Goal: Transaction & Acquisition: Obtain resource

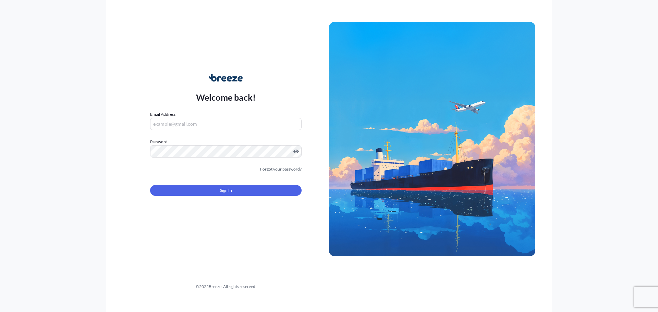
type input "[EMAIL_ADDRESS][DOMAIN_NAME]"
click at [214, 189] on button "Sign In" at bounding box center [225, 190] width 151 height 11
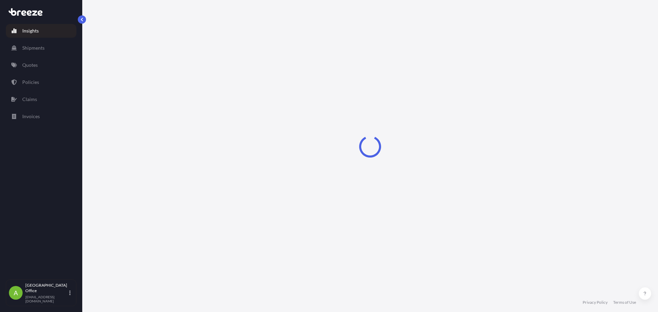
select select "2025"
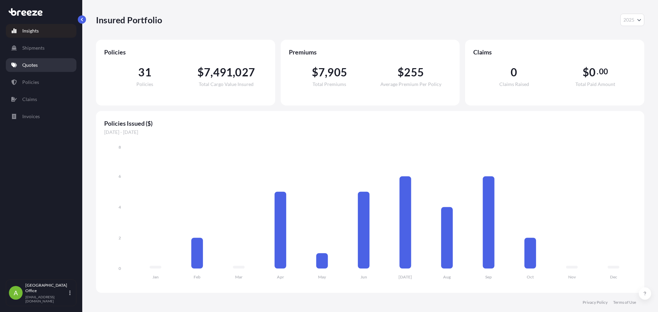
click at [31, 68] on p "Quotes" at bounding box center [29, 65] width 15 height 7
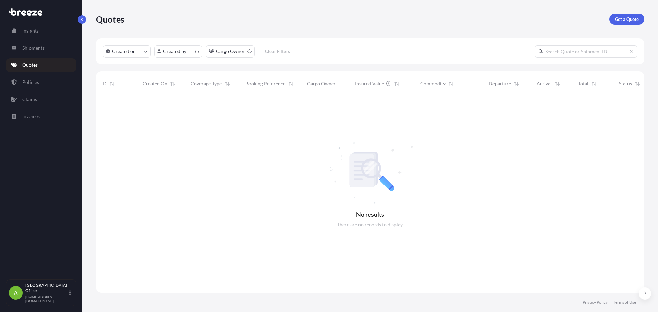
scroll to position [196, 543]
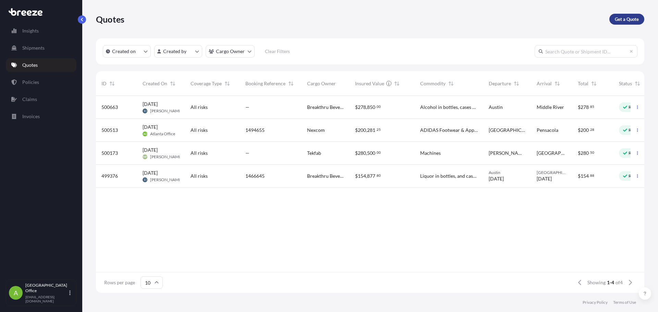
click at [629, 21] on p "Get a Quote" at bounding box center [627, 19] width 24 height 7
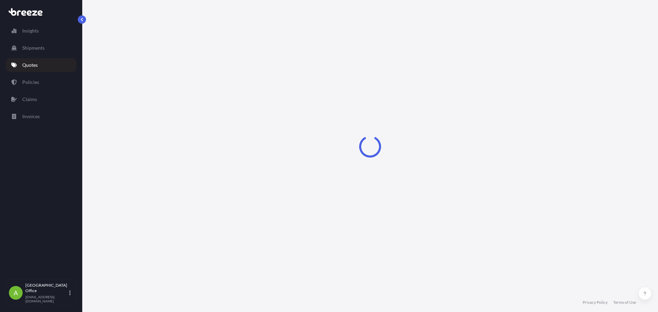
select select "Sea"
select select "1"
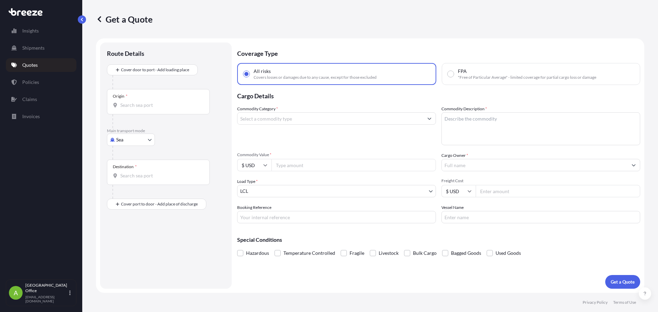
click at [19, 65] on link "Quotes" at bounding box center [41, 65] width 71 height 14
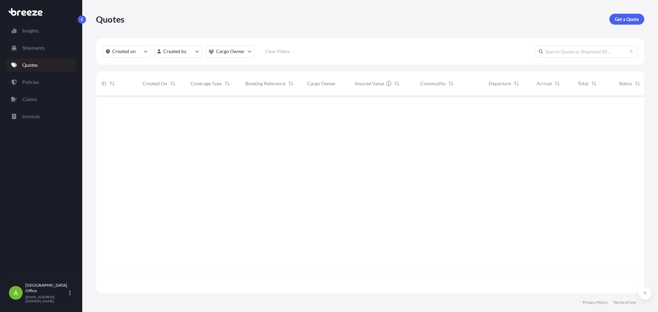
scroll to position [196, 543]
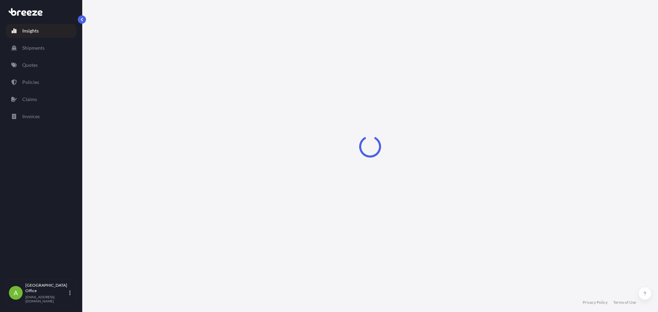
select select "2025"
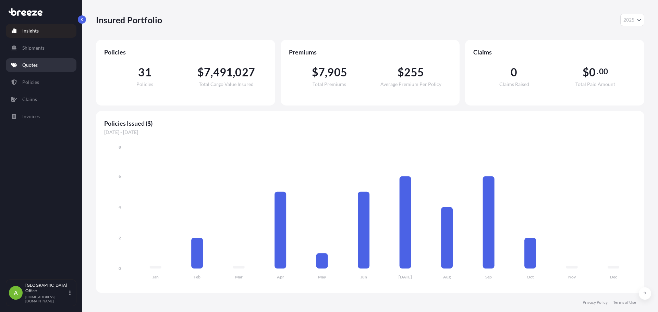
click at [35, 63] on p "Quotes" at bounding box center [29, 65] width 15 height 7
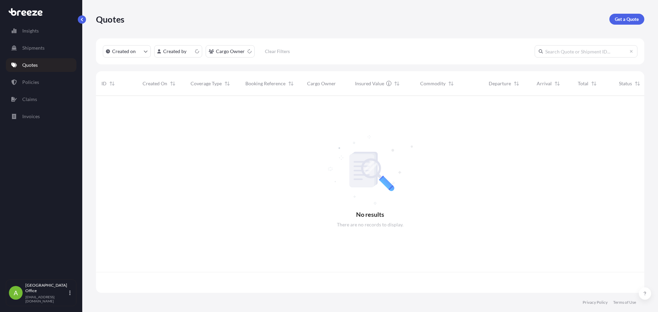
scroll to position [196, 543]
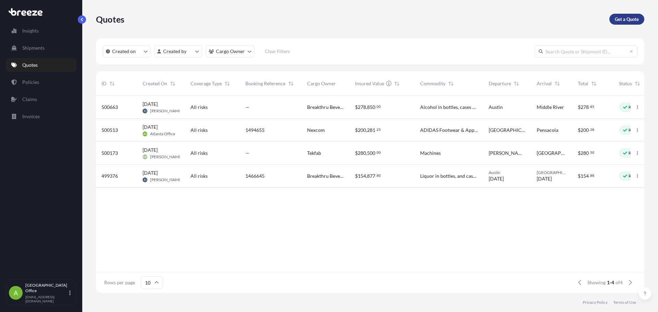
click at [633, 21] on p "Get a Quote" at bounding box center [627, 19] width 24 height 7
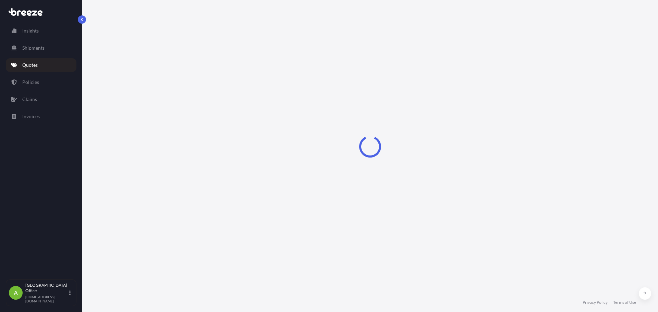
select select "Sea"
select select "1"
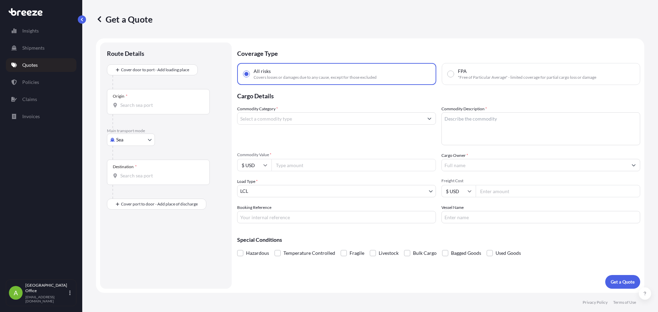
click at [129, 145] on body "Insights Shipments Quotes Policies Claims Invoices A Atlanta Office freightteam…" at bounding box center [329, 156] width 658 height 312
click at [127, 181] on span "Road" at bounding box center [125, 182] width 11 height 7
select select "Road"
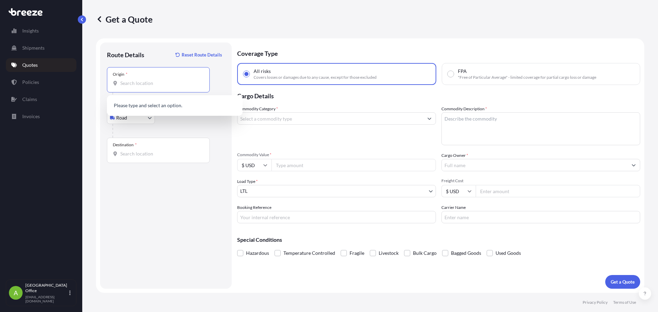
click at [139, 82] on input "Origin *" at bounding box center [160, 83] width 81 height 7
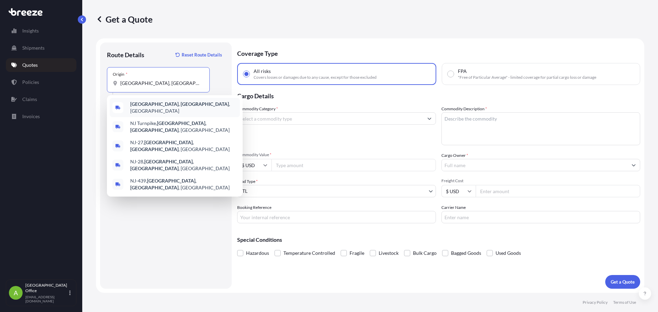
click at [136, 107] on b "Elizabeth, NJ" at bounding box center [179, 104] width 99 height 6
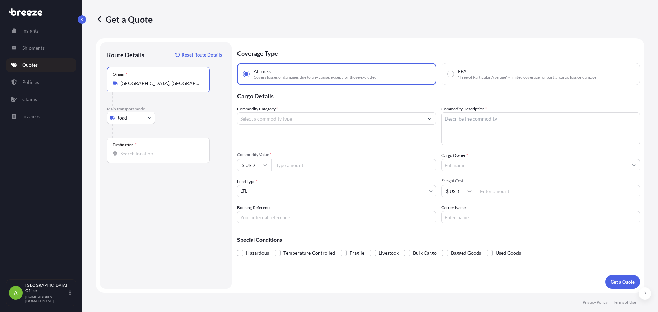
type input "Elizabeth, NJ, USA"
click at [136, 156] on input "Destination *" at bounding box center [160, 153] width 81 height 7
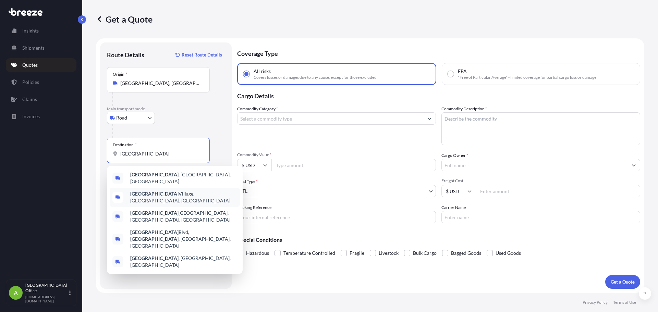
click at [150, 193] on b "Elk Grove" at bounding box center [154, 194] width 48 height 6
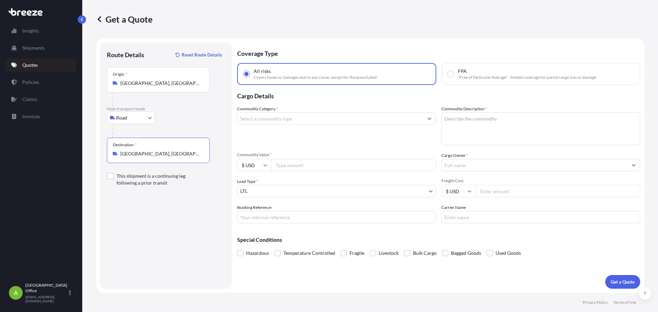
type input "Elk Grove Village, IL, USA"
click at [292, 121] on input "Commodity Category *" at bounding box center [330, 118] width 186 height 12
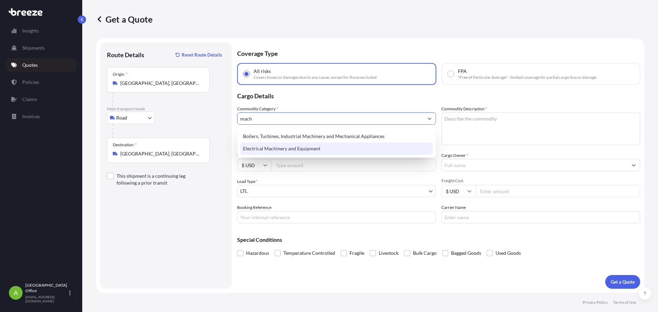
click at [292, 150] on div "Electrical Machinery and Equipment" at bounding box center [336, 149] width 193 height 12
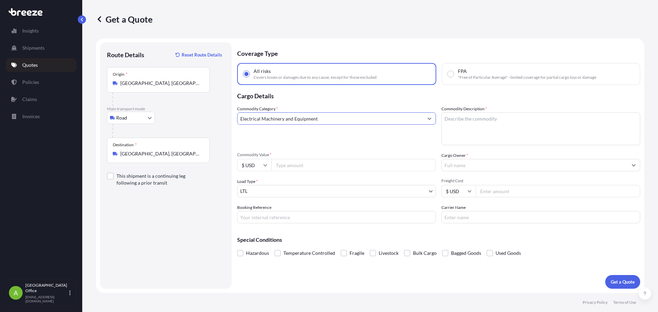
type input "Electrical Machinery and Equipment"
click at [474, 127] on textarea "Commodity Description *" at bounding box center [540, 128] width 199 height 33
click at [519, 130] on textarea "Commodity Description *" at bounding box center [540, 128] width 199 height 33
paste textarea "Semicon Machinery"
type textarea "Semicon Machinery"
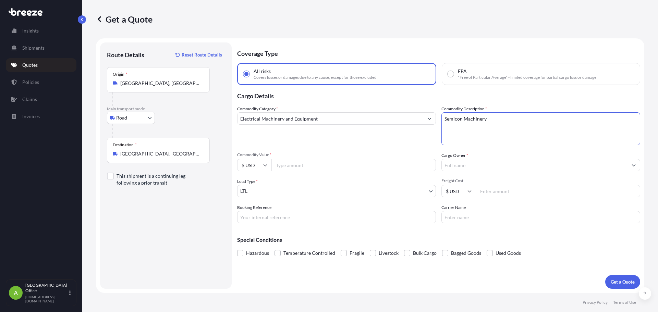
click at [308, 165] on input "Commodity Value *" at bounding box center [353, 165] width 164 height 12
click at [288, 167] on input "2000000" at bounding box center [353, 165] width 164 height 12
click at [281, 165] on input "2000000" at bounding box center [353, 165] width 164 height 12
click at [280, 165] on input "2000000" at bounding box center [353, 165] width 164 height 12
type input "2000000"
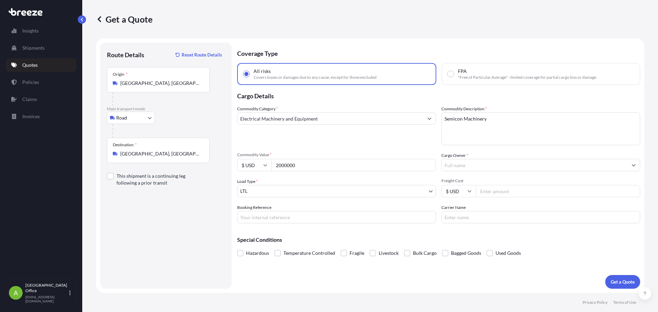
click at [452, 169] on input "Cargo Owner *" at bounding box center [535, 165] width 186 height 12
type input "m"
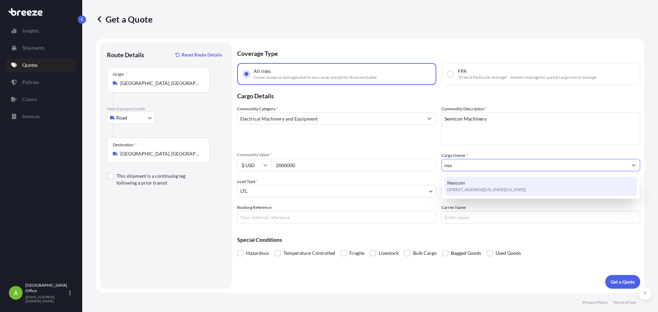
click at [469, 191] on span "3280 Virginia Beach Blvd, 23452, Virginia Beach, United States" at bounding box center [486, 189] width 79 height 7
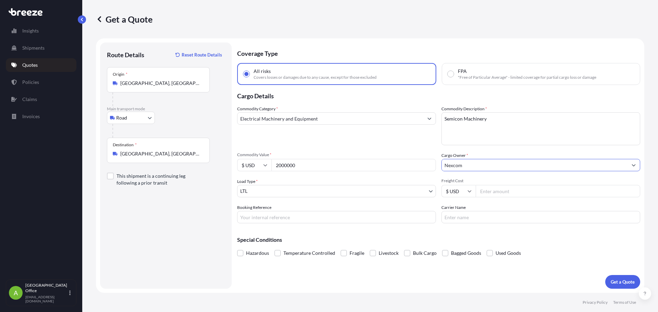
type input "Nexcom"
click at [278, 191] on body "1 option available. 0 options available. 15 options available. 6 options availa…" at bounding box center [329, 156] width 658 height 312
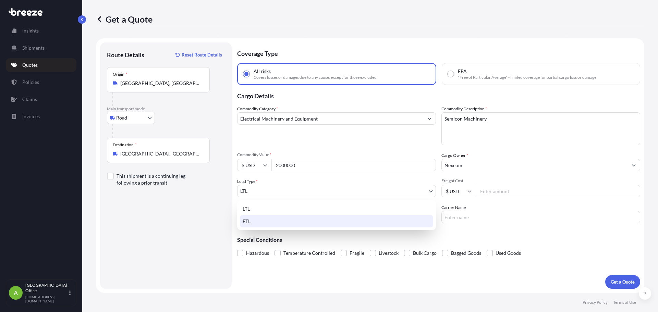
click at [247, 218] on div "FTL" at bounding box center [336, 221] width 193 height 12
select select "2"
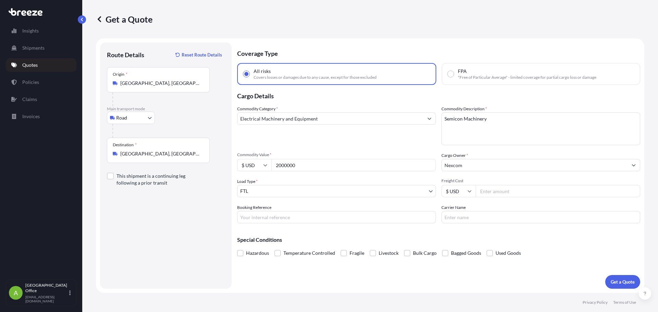
click at [523, 191] on input "Freight Cost" at bounding box center [558, 191] width 164 height 12
click at [628, 280] on p "Get a Quote" at bounding box center [623, 282] width 24 height 7
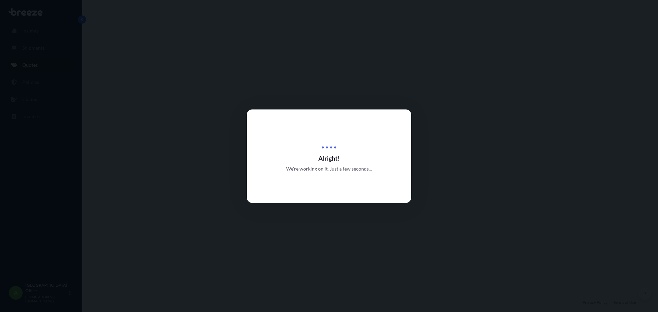
select select "Road"
select select "2"
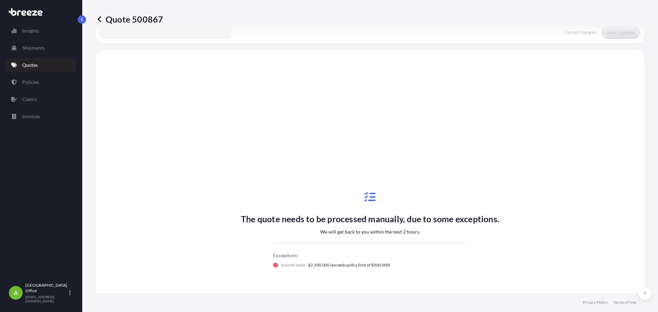
scroll to position [249, 0]
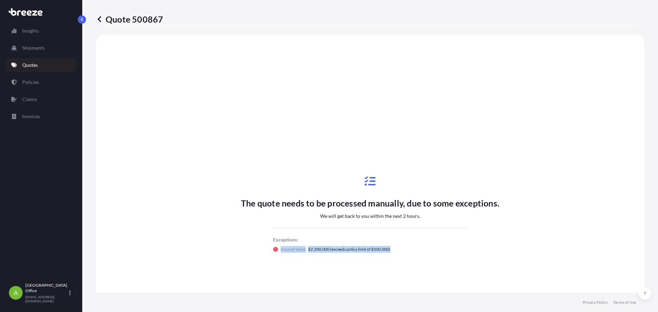
drag, startPoint x: 410, startPoint y: 243, endPoint x: 398, endPoint y: 260, distance: 20.4
click at [398, 260] on div "The quote needs to be processed manually, due to some exceptions. We will get b…" at bounding box center [370, 214] width 258 height 103
click at [351, 259] on div "The quote needs to be processed manually, due to some exceptions. We will get b…" at bounding box center [370, 214] width 258 height 103
click at [97, 18] on icon at bounding box center [99, 19] width 7 height 7
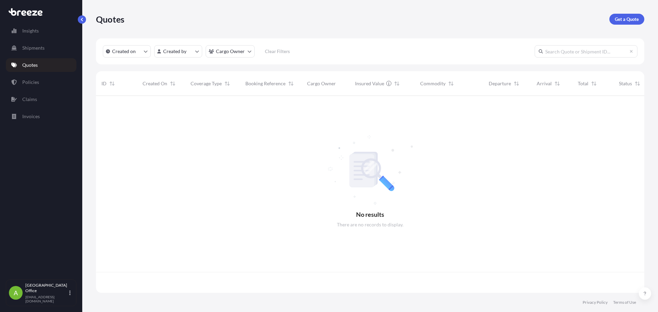
scroll to position [196, 543]
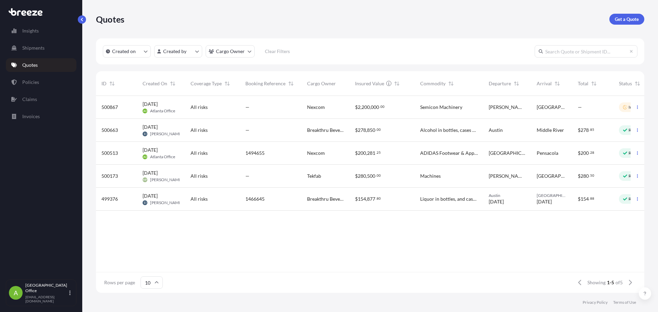
click at [30, 62] on p "Quotes" at bounding box center [29, 65] width 15 height 7
click at [641, 24] on div "Quotes Get a Quote Created on Created by Cargo Owner Clear Filters ID Created O…" at bounding box center [370, 146] width 576 height 293
click at [632, 20] on p "Get a Quote" at bounding box center [627, 19] width 24 height 7
select select "Sea"
select select "1"
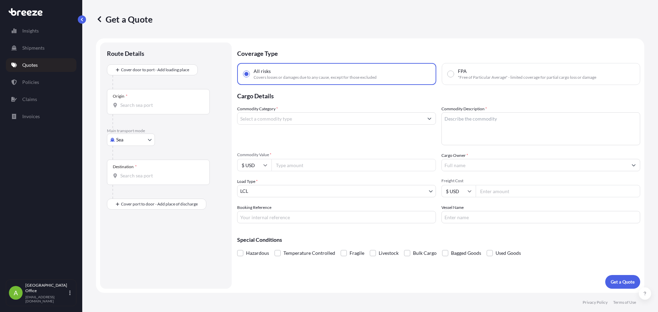
click at [128, 131] on p "Main transport mode" at bounding box center [166, 130] width 118 height 5
click at [130, 141] on body "Insights Shipments Quotes Policies Claims Invoices A Atlanta Office freightteam…" at bounding box center [329, 156] width 658 height 312
click at [126, 183] on span "Road" at bounding box center [125, 182] width 11 height 7
select select "Road"
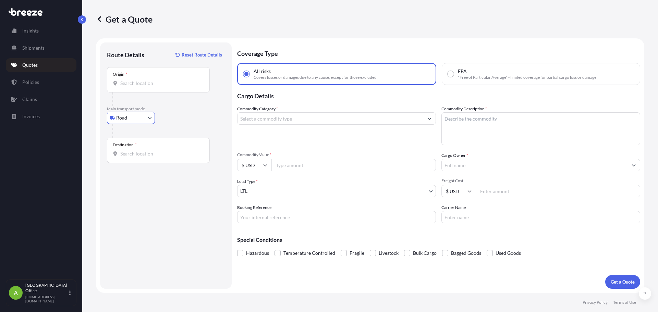
click at [151, 84] on input "Origin *" at bounding box center [160, 83] width 81 height 7
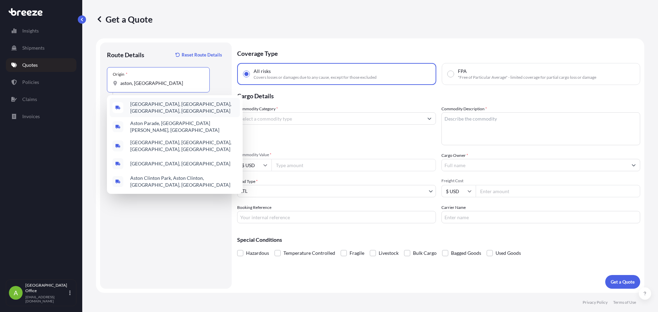
click at [156, 83] on input "aston, pa" at bounding box center [160, 83] width 81 height 7
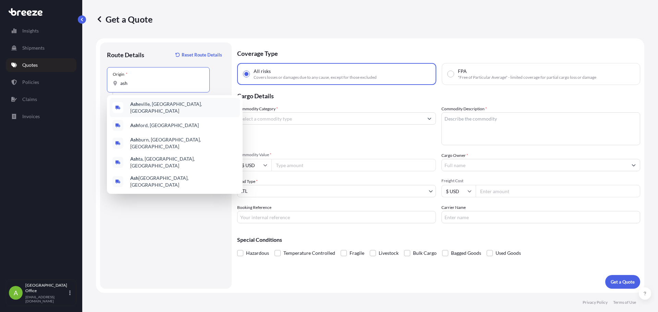
click at [164, 103] on span "Ash eville, NC, USA" at bounding box center [183, 108] width 107 height 14
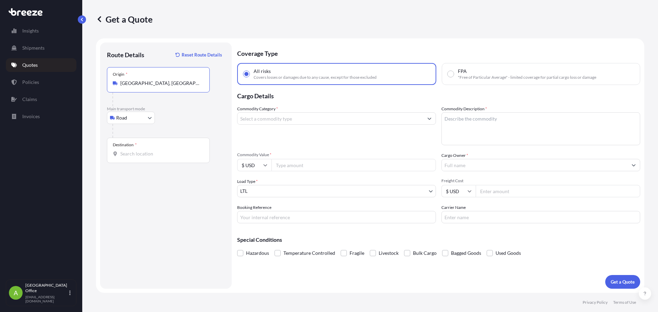
type input "Asheville, NC, USA"
click at [154, 148] on div "Destination *" at bounding box center [158, 150] width 103 height 25
click at [154, 150] on input "Destination *" at bounding box center [160, 153] width 81 height 7
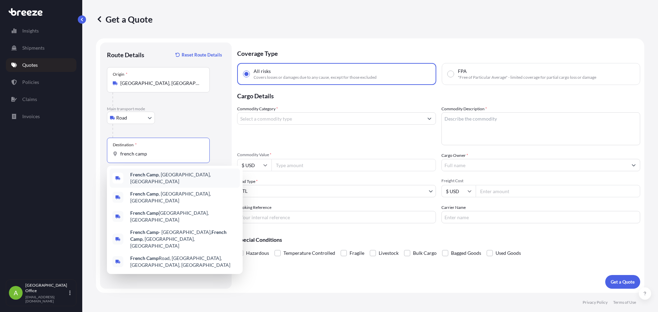
click at [160, 176] on span "French Camp , CA, USA" at bounding box center [183, 178] width 107 height 14
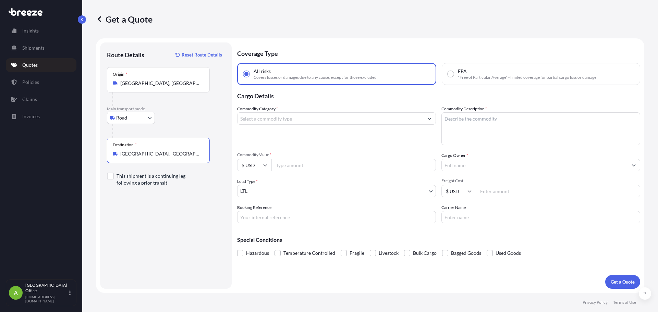
type input "French Camp, CA, USA"
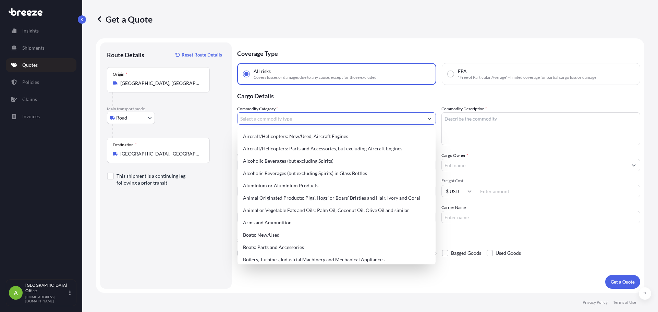
click at [281, 117] on input "Commodity Category *" at bounding box center [330, 118] width 186 height 12
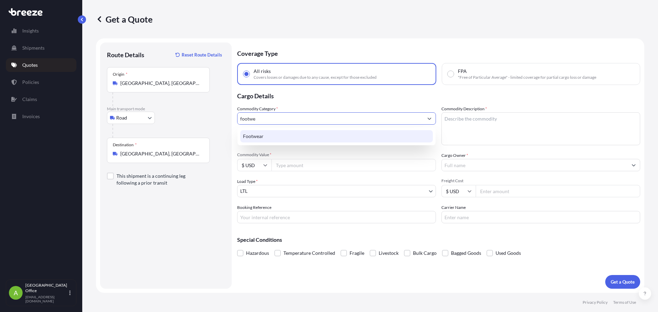
click at [294, 142] on div "Footwear" at bounding box center [336, 136] width 193 height 12
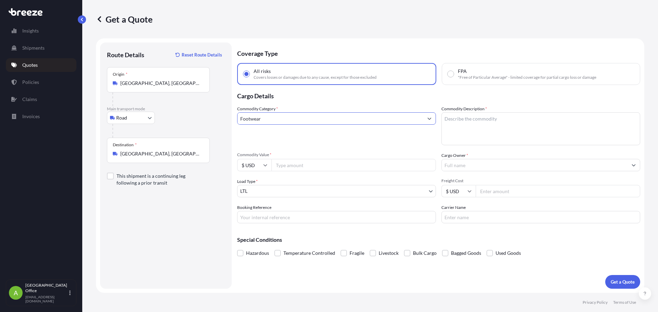
type input "Footwear"
click at [308, 166] on input "Commodity Value *" at bounding box center [353, 165] width 164 height 12
type input "9"
type input "200000"
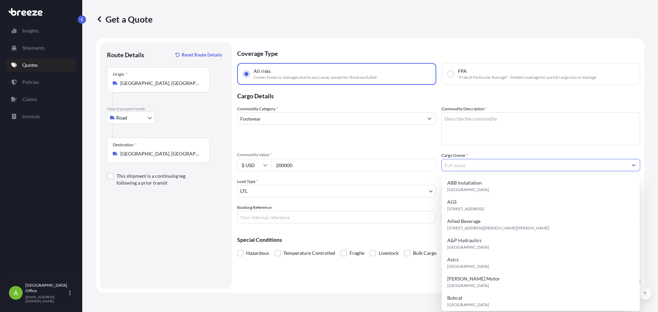
click at [516, 166] on input "Cargo Owner *" at bounding box center [535, 165] width 186 height 12
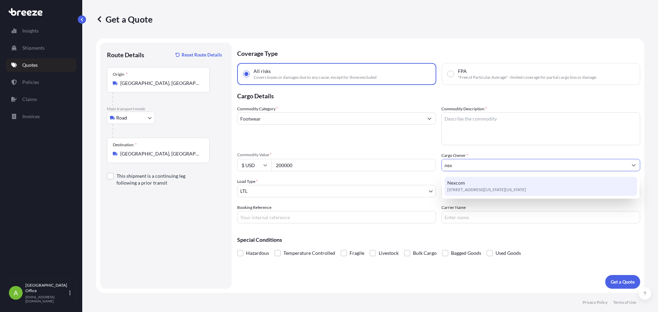
click at [489, 184] on div "Nexcom 3280 Virginia Beach Blvd, 23452, Virginia Beach, United States" at bounding box center [540, 186] width 193 height 19
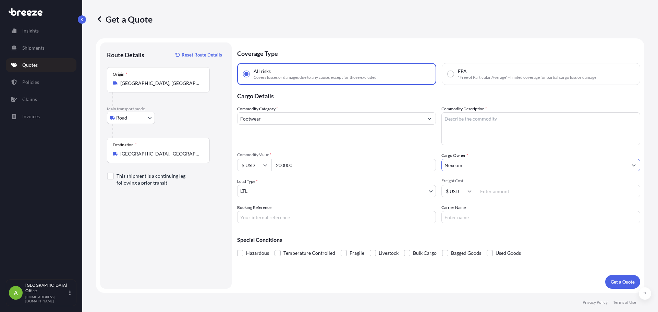
type input "Nexcom"
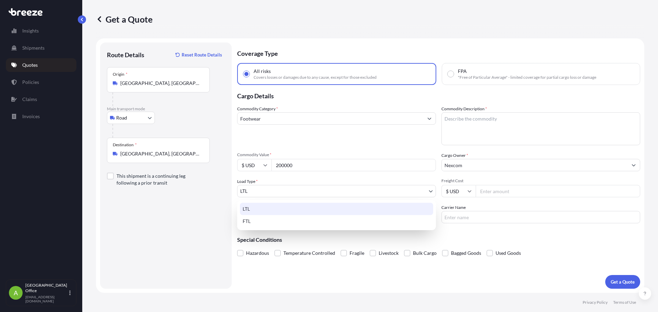
click at [261, 193] on body "15 options available. 6 options available. 2 options available. 0 options avail…" at bounding box center [329, 156] width 658 height 312
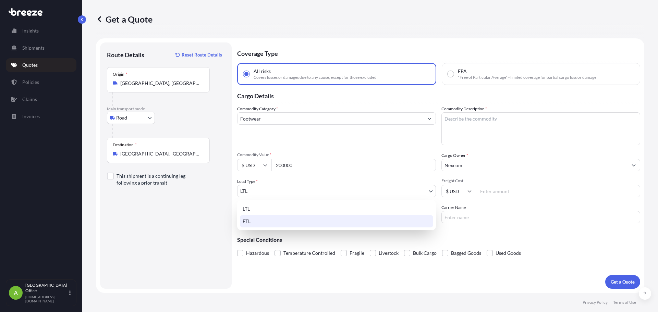
click at [256, 226] on div "FTL" at bounding box center [336, 221] width 193 height 12
select select "2"
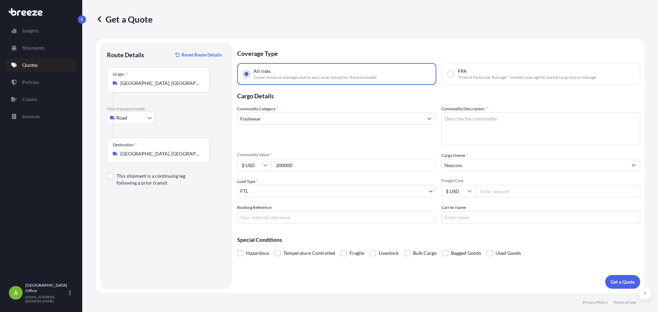
click at [529, 195] on input "Freight Cost" at bounding box center [558, 191] width 164 height 12
type input "2000"
click at [618, 282] on p "Get a Quote" at bounding box center [623, 282] width 24 height 7
drag, startPoint x: 513, startPoint y: 125, endPoint x: 511, endPoint y: 129, distance: 4.0
click at [511, 130] on textarea "Commodity Description *" at bounding box center [540, 128] width 199 height 33
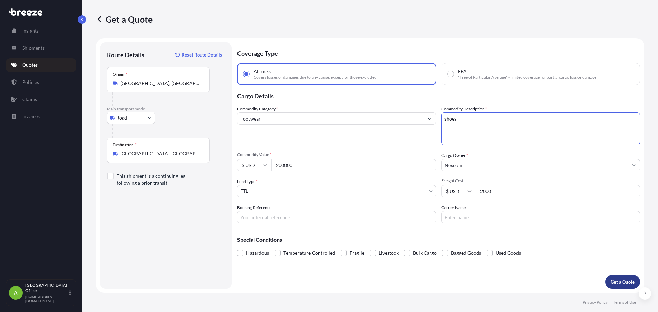
type textarea "shoes"
click at [635, 279] on button "Get a Quote" at bounding box center [622, 282] width 35 height 14
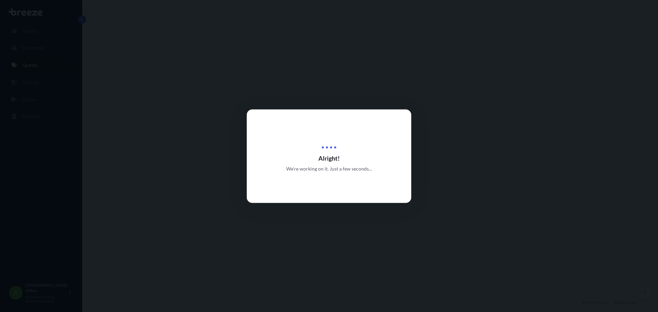
select select "Road"
select select "2"
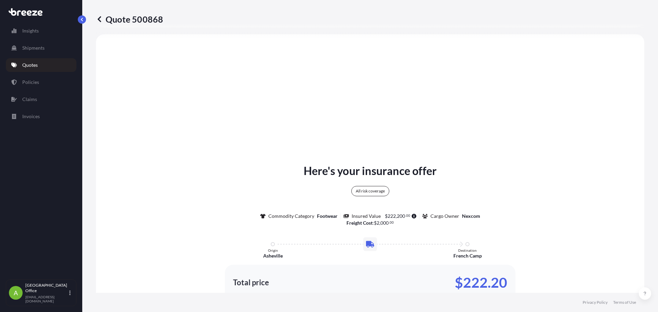
scroll to position [386, 0]
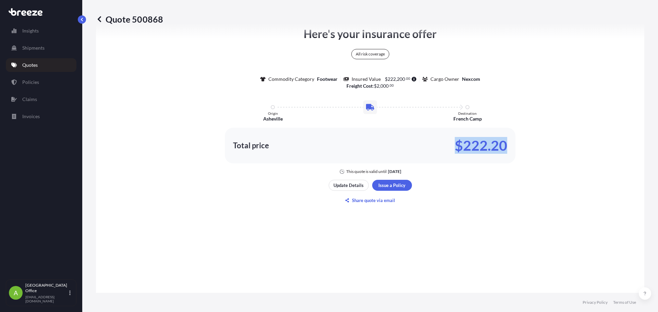
drag, startPoint x: 452, startPoint y: 147, endPoint x: 565, endPoint y: 158, distance: 114.3
click at [511, 151] on div "Total price $222.20" at bounding box center [370, 146] width 291 height 36
click at [502, 167] on div "Here's your insurance offer All risk coverage Commodity Category Footwear Insur…" at bounding box center [370, 100] width 529 height 149
click at [253, 236] on div "Here's your insurance offer All risk coverage Commodity Category Footwear Insur…" at bounding box center [370, 116] width 529 height 418
click at [36, 60] on link "Quotes" at bounding box center [41, 65] width 71 height 14
